Goal: Task Accomplishment & Management: Use online tool/utility

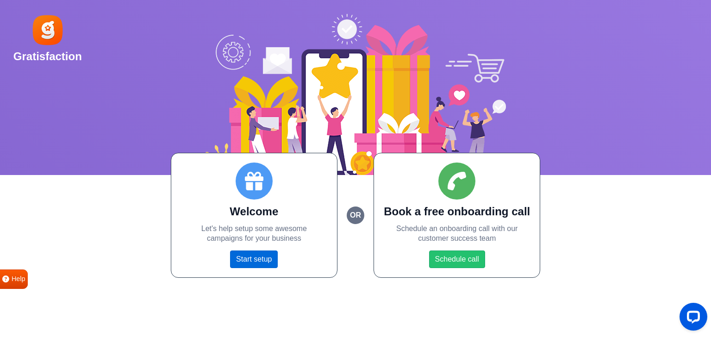
click at [260, 267] on link "Start setup" at bounding box center [254, 260] width 48 height 18
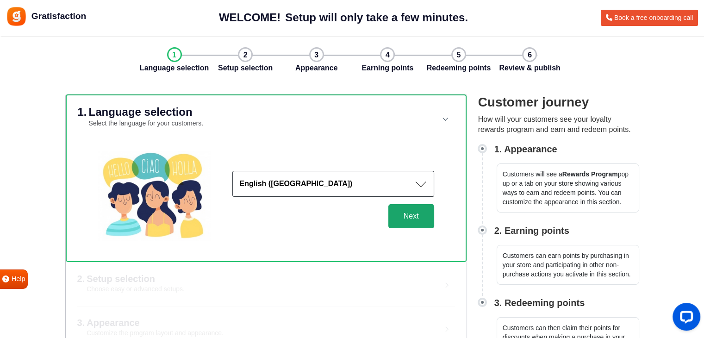
click at [414, 218] on button "Next" at bounding box center [411, 216] width 46 height 24
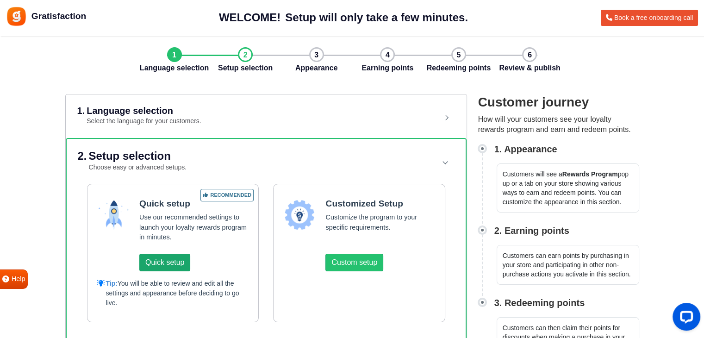
click at [179, 263] on button "Quick setup" at bounding box center [164, 263] width 51 height 18
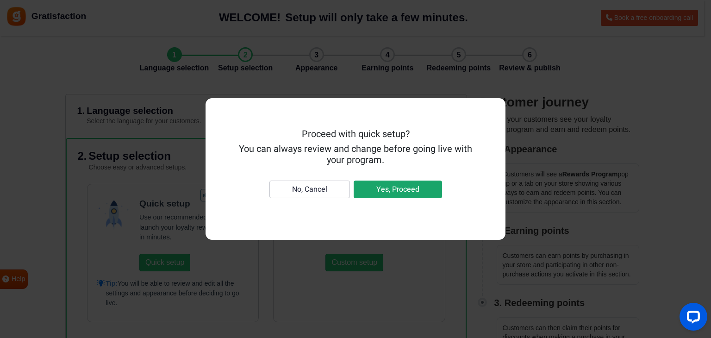
click at [380, 192] on button "Yes, Proceed" at bounding box center [398, 190] width 88 height 18
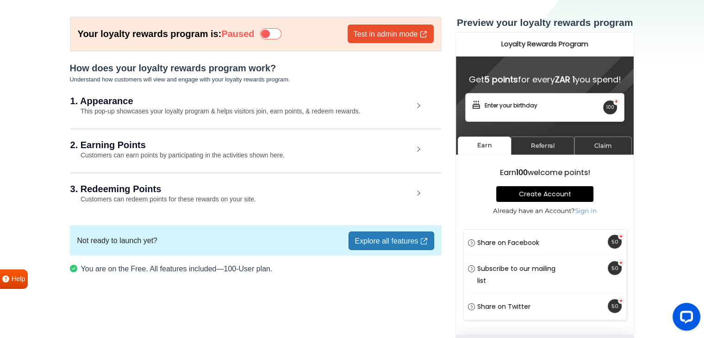
scroll to position [42, 0]
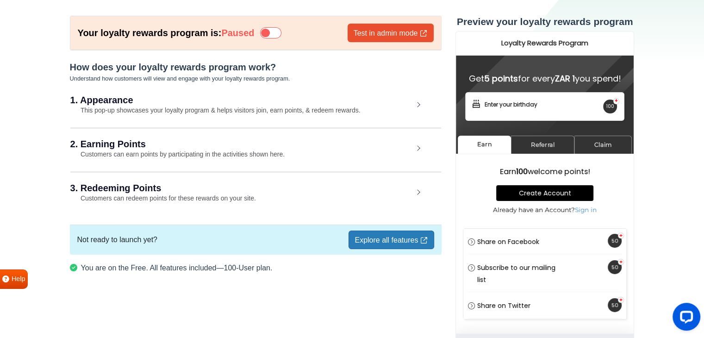
click at [419, 105] on div "1. Appearance This pop-up showcases your loyalty program & helps visitors join,…" at bounding box center [255, 105] width 371 height 43
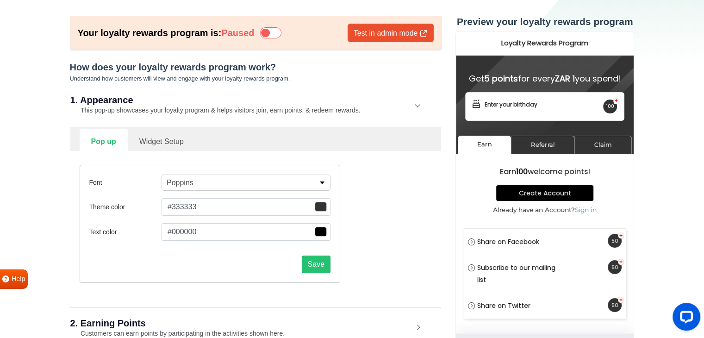
click at [322, 206] on span "button" at bounding box center [321, 207] width 12 height 10
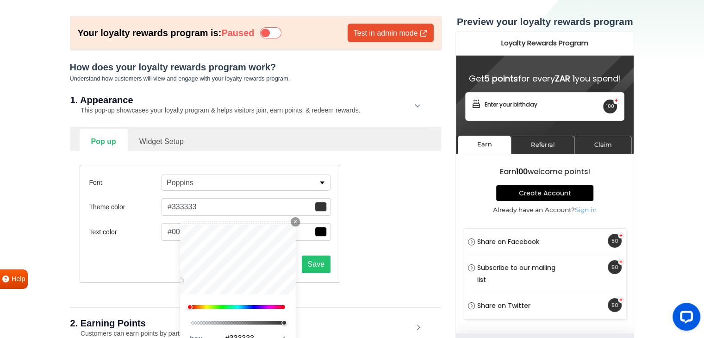
click at [195, 306] on div at bounding box center [238, 307] width 94 height 4
type input "#e83f02"
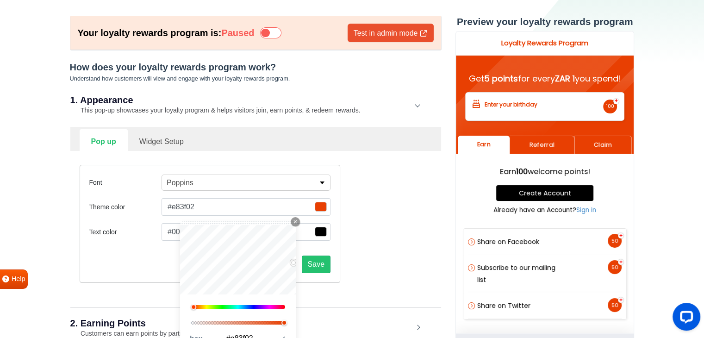
type input "#e64409"
type input "#ef4709"
type input "#ff4b08"
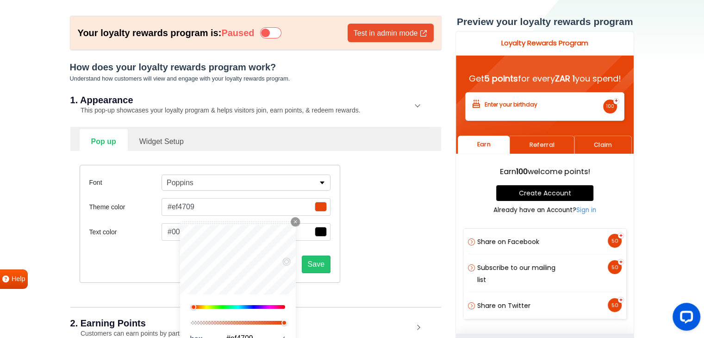
type input "#ff4b08"
type input "#ff4d05"
type input "#ff4f04"
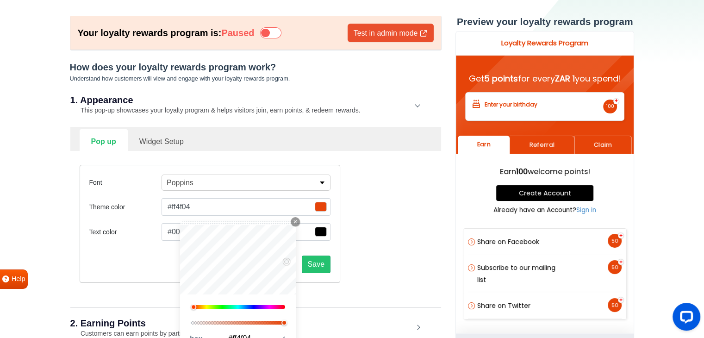
type input "#ff5002"
type input "#ff5100"
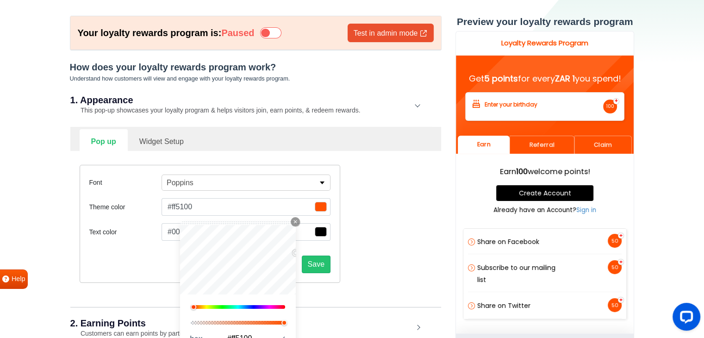
type input "#ff5200"
type input "#ff5100"
type input "#ff5000"
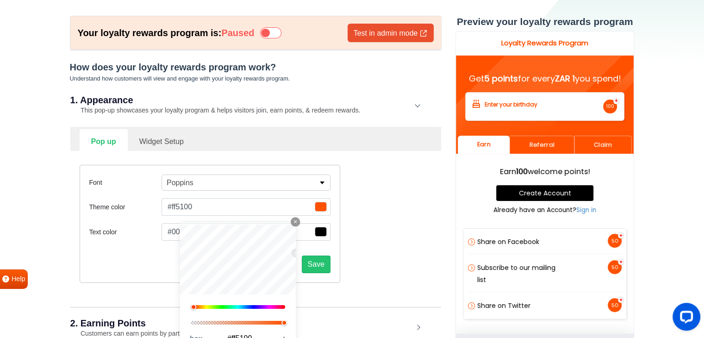
type input "#ff5000"
type input "#ff5001"
type input "#ff5103"
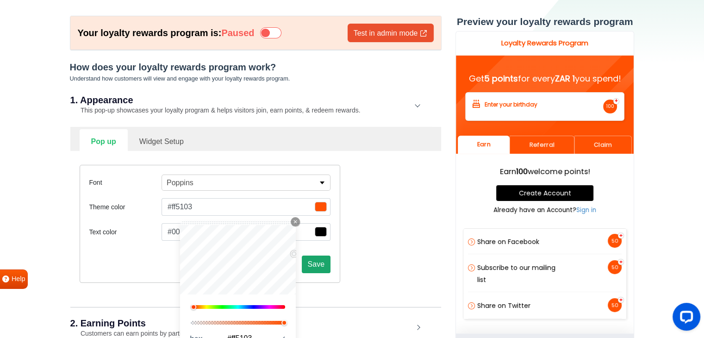
click at [315, 263] on button "Save" at bounding box center [316, 265] width 29 height 18
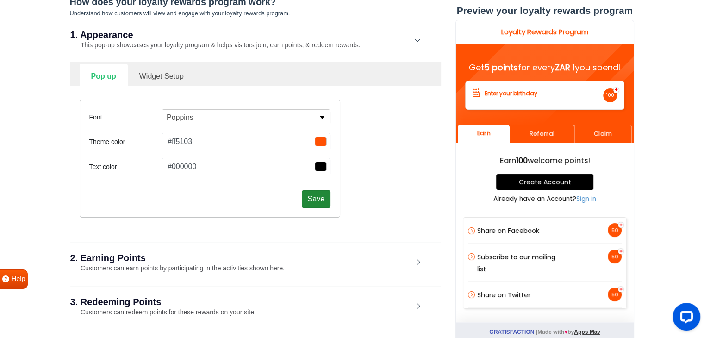
scroll to position [109, 0]
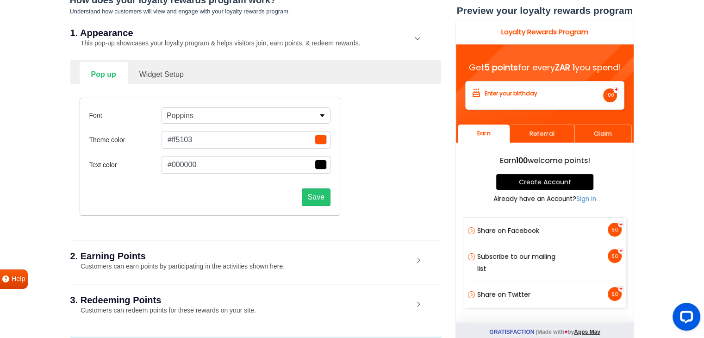
click at [417, 260] on div "2. Earning Points Customers can earn points by participating in the activities …" at bounding box center [255, 261] width 371 height 43
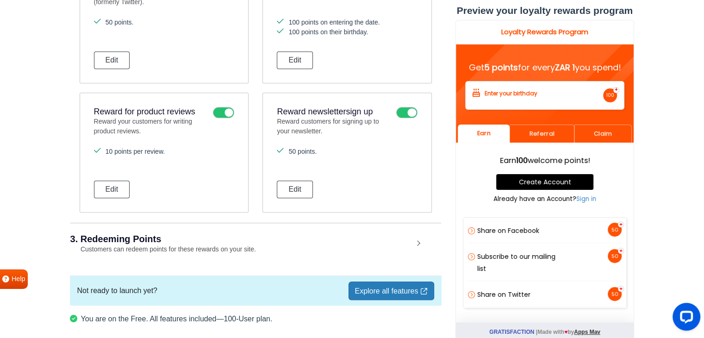
scroll to position [689, 0]
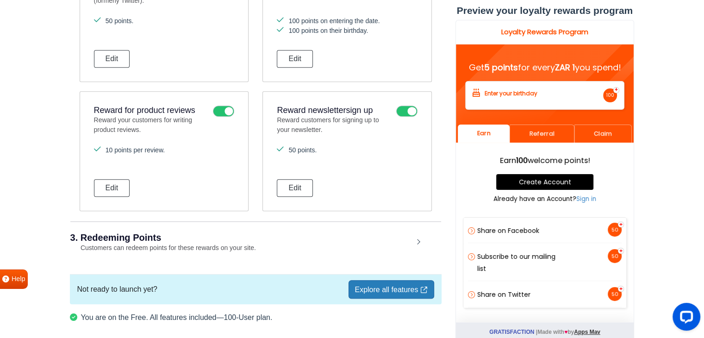
click at [417, 237] on div "3. Redeeming Points Customers can redeem points for these rewards on your site." at bounding box center [255, 242] width 371 height 43
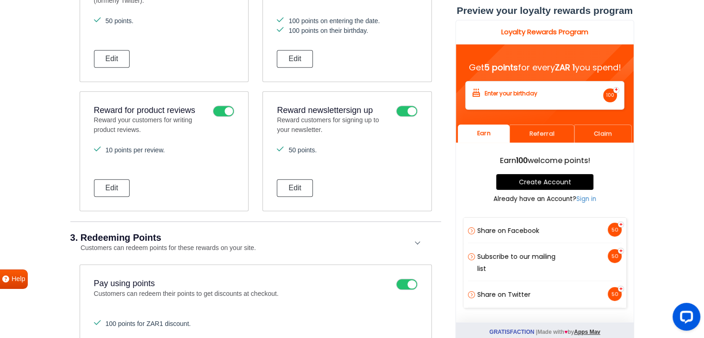
drag, startPoint x: 709, startPoint y: 165, endPoint x: 704, endPoint y: 238, distance: 73.4
click at [704, 238] on section "Your loyalty rewards program is: Paused Test in admin mode How does your loyalt…" at bounding box center [352, 129] width 704 height 1568
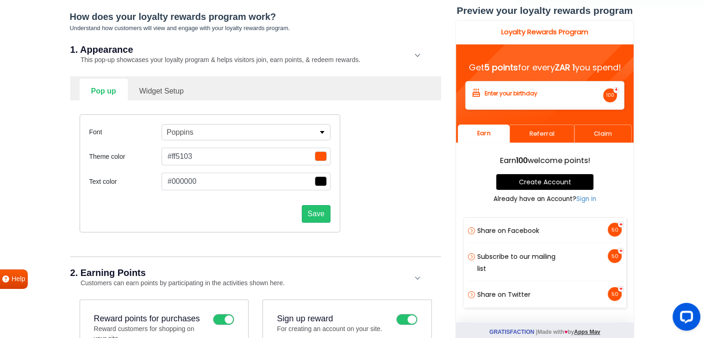
scroll to position [0, 0]
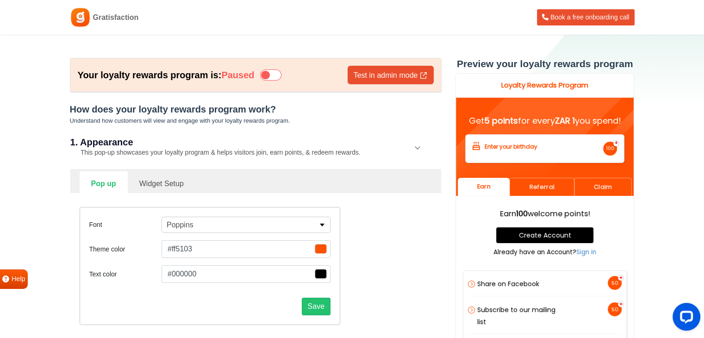
click at [280, 76] on icon at bounding box center [270, 74] width 21 height 11
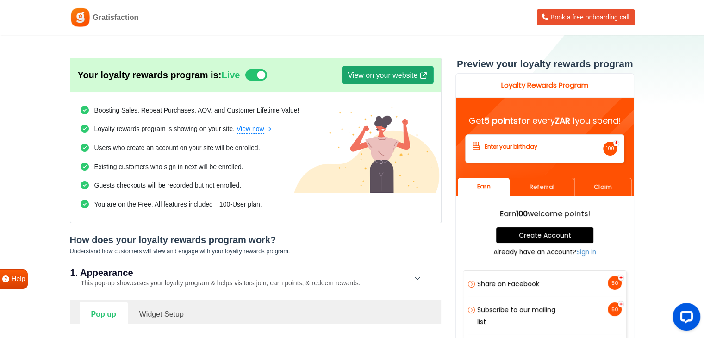
click at [357, 78] on link "View on your website" at bounding box center [388, 75] width 92 height 19
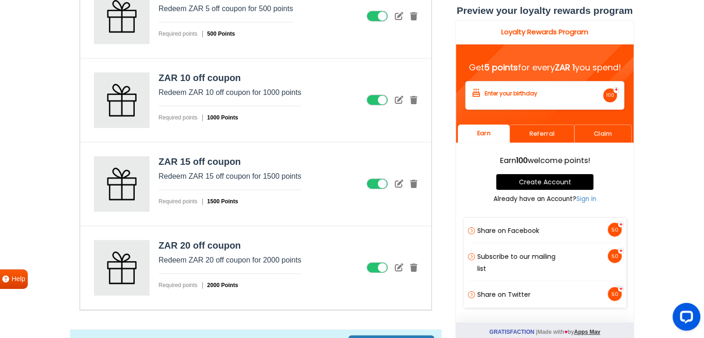
scroll to position [1315, 0]
